Goal: Transaction & Acquisition: Obtain resource

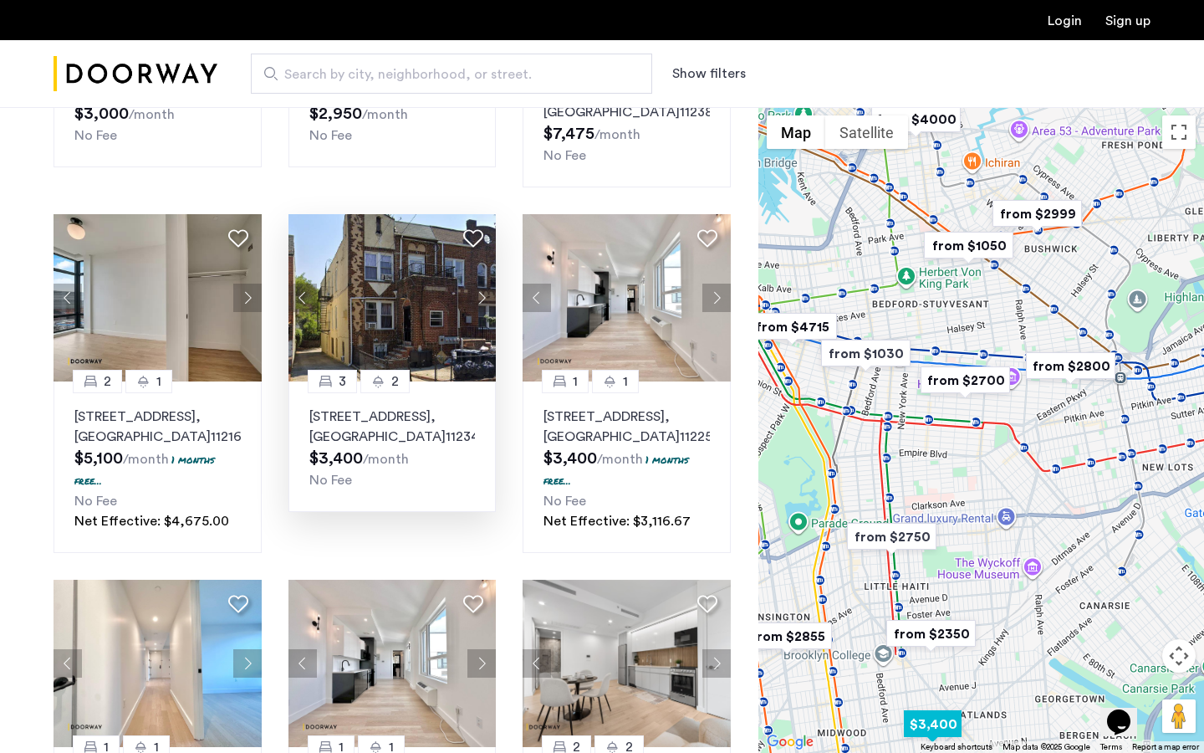
scroll to position [695, 0]
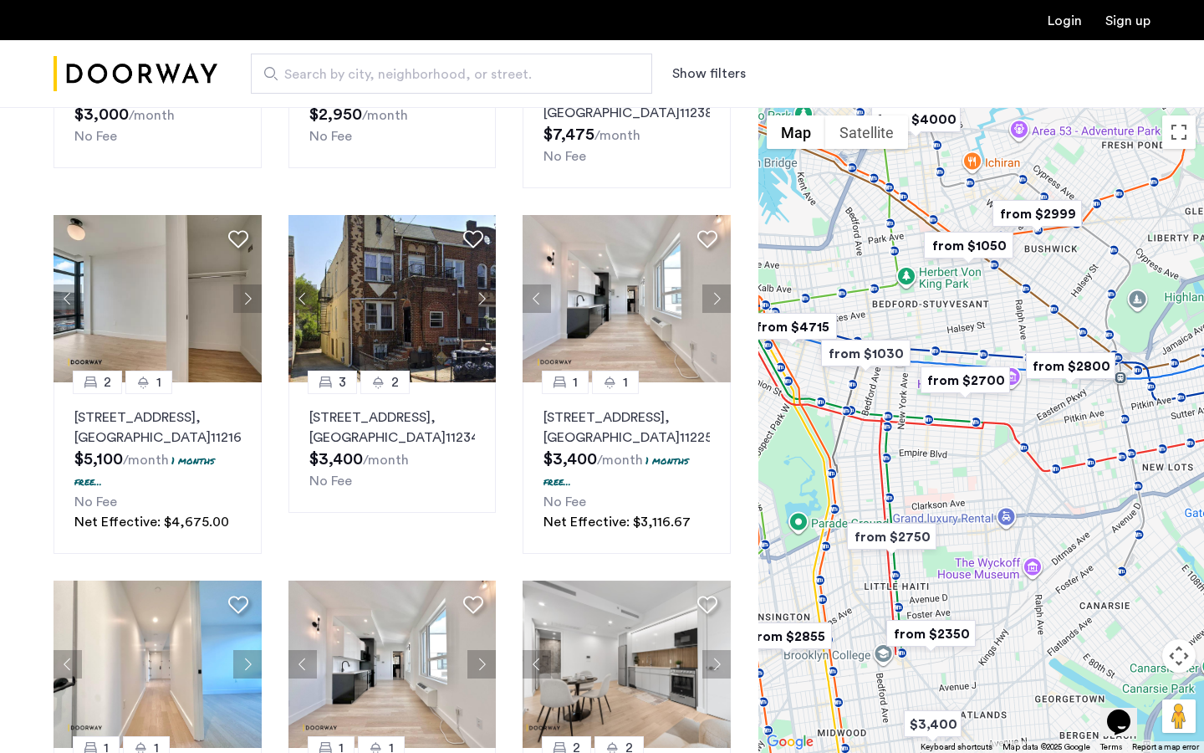
click at [1067, 200] on img "from $2999" at bounding box center [1037, 214] width 103 height 38
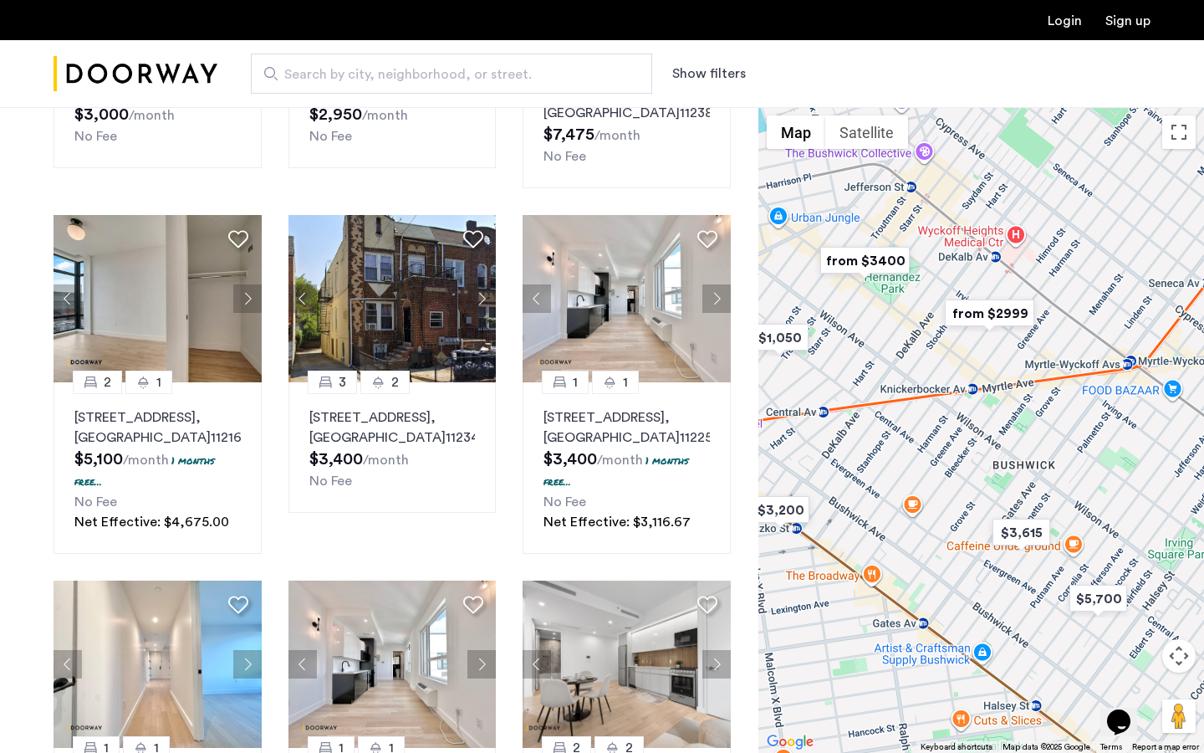
click at [993, 319] on img "from $2999" at bounding box center [989, 313] width 103 height 38
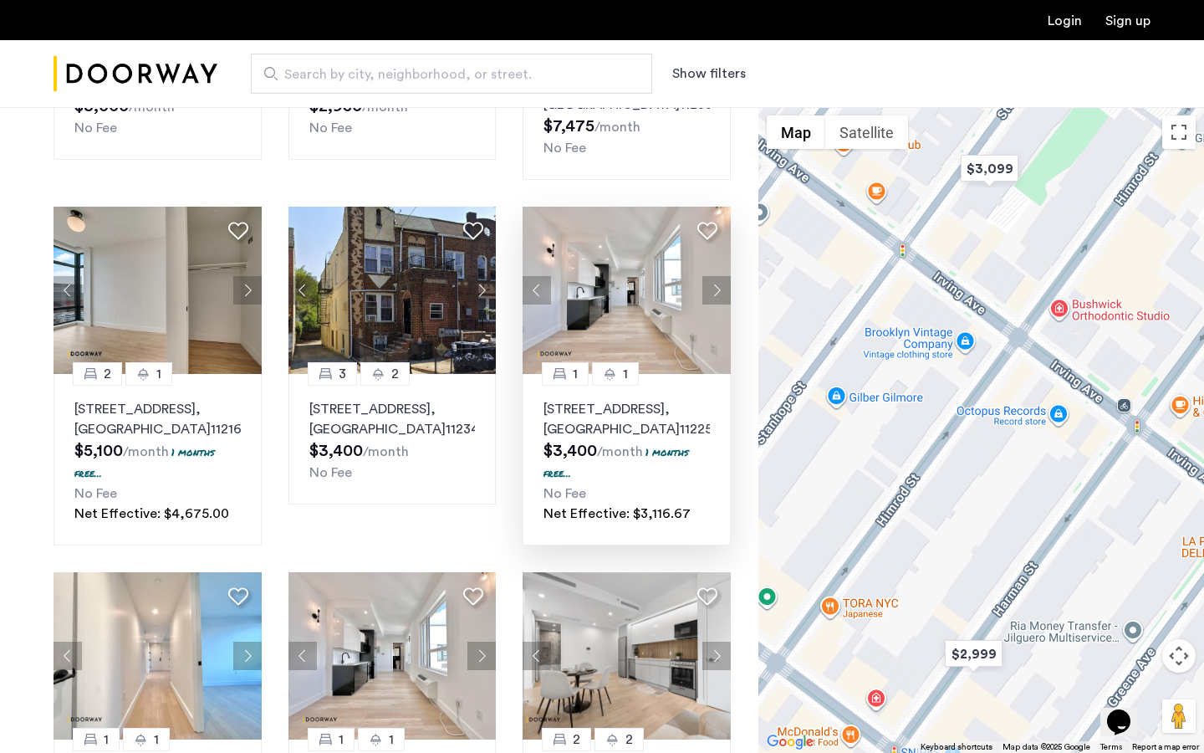
scroll to position [0, 0]
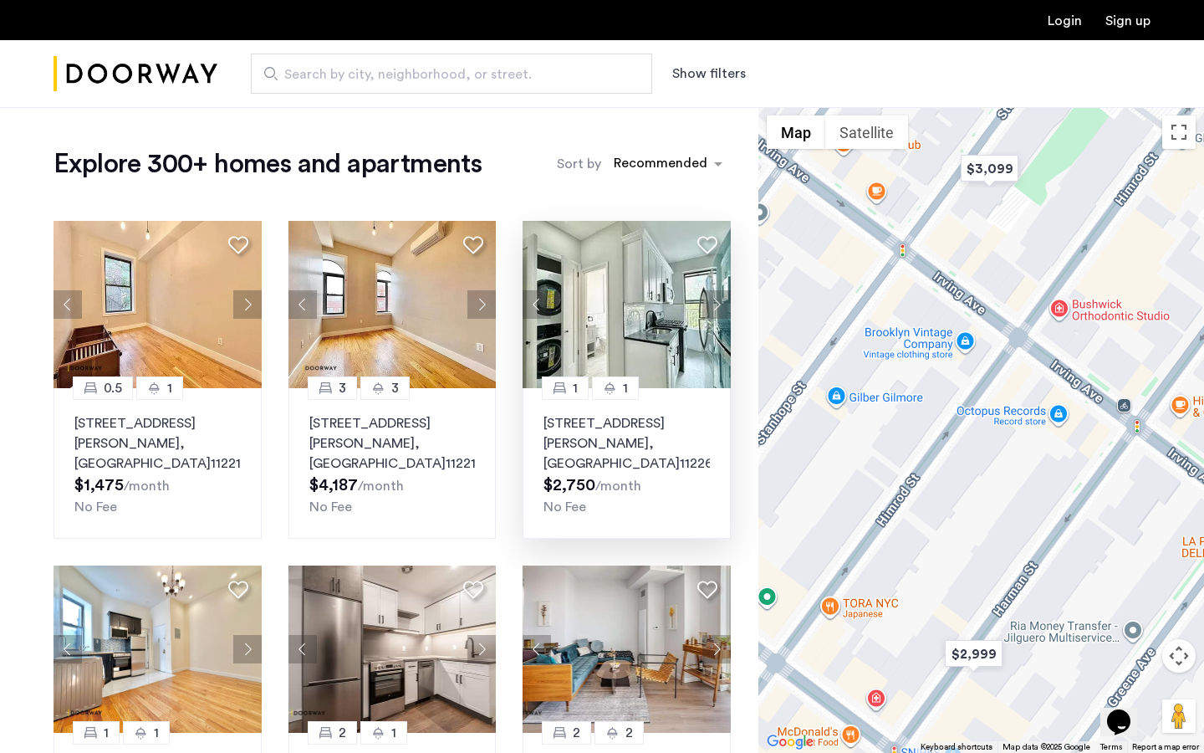
click at [613, 312] on img at bounding box center [627, 304] width 208 height 167
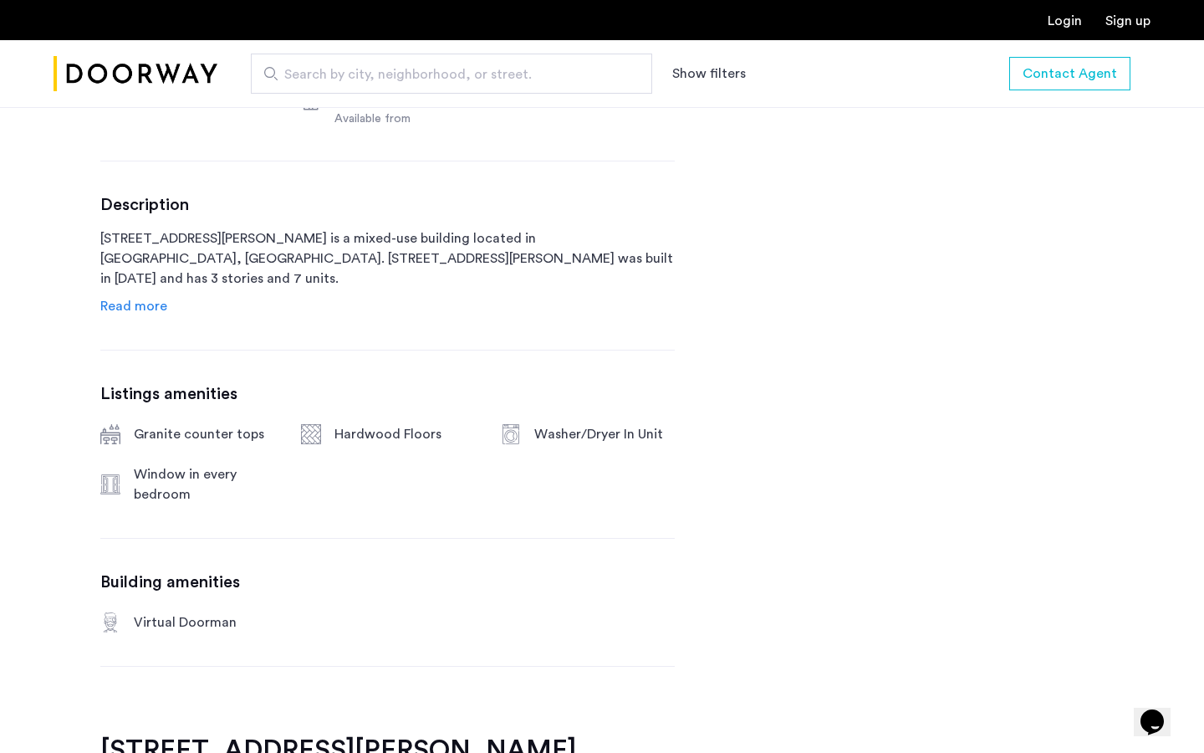
scroll to position [672, 0]
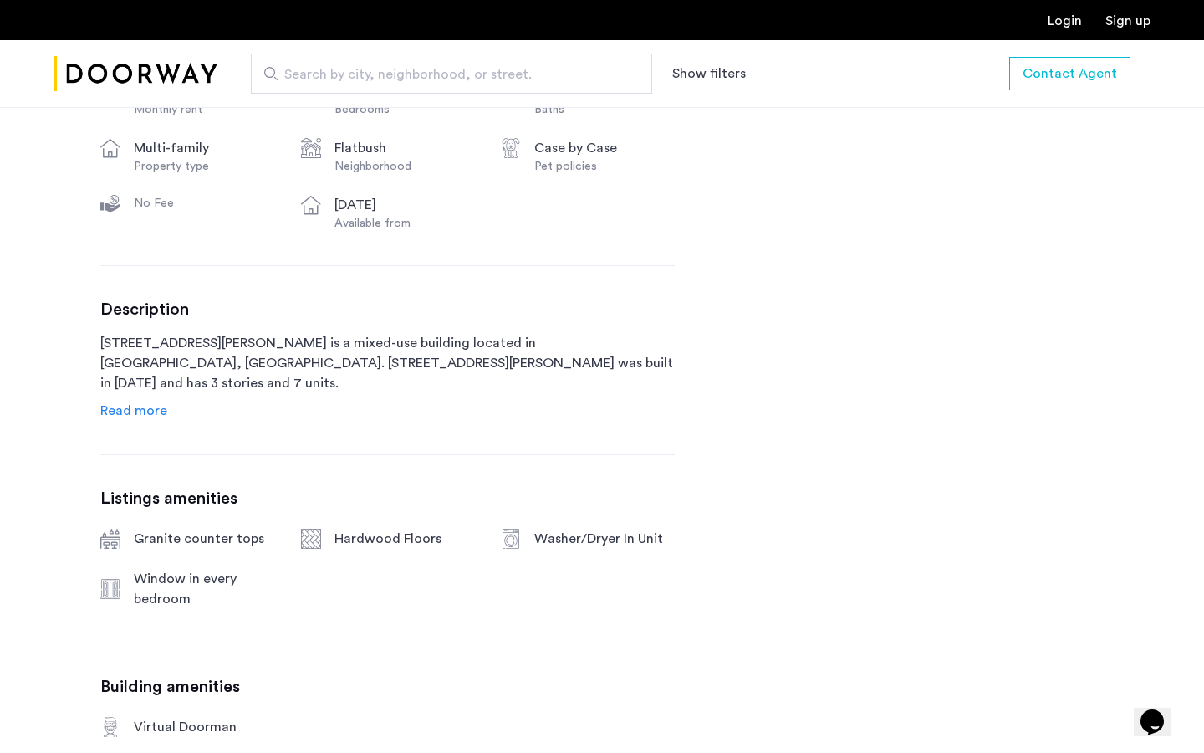
click at [129, 421] on div "[STREET_ADDRESS][PERSON_NAME] $2,750 Monthly rent 1 Bedrooms 1 Baths multi-fami…" at bounding box center [387, 387] width 575 height 901
click at [129, 412] on span "Read more" at bounding box center [133, 410] width 67 height 13
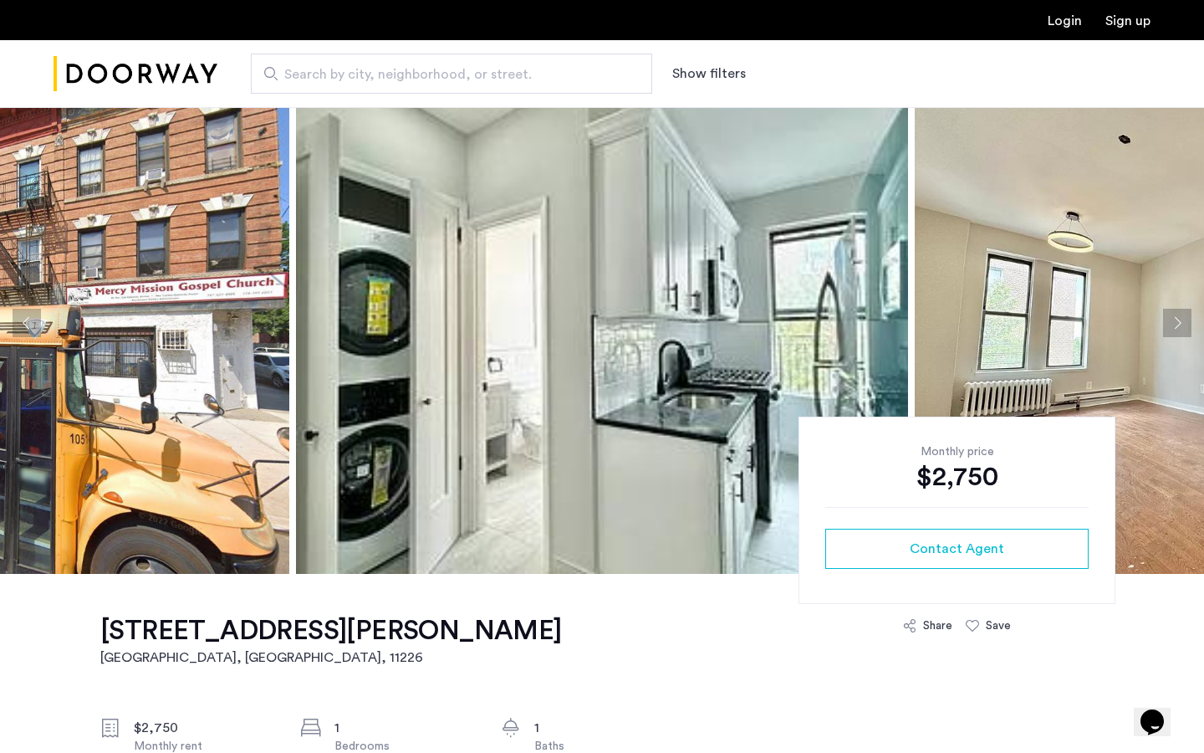
scroll to position [0, 0]
